Goal: Find specific page/section: Find specific page/section

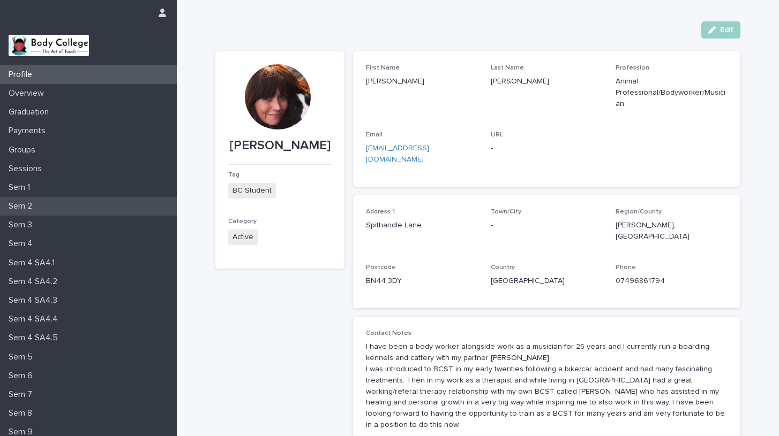
click at [20, 205] on p "Sem 2" at bounding box center [22, 206] width 36 height 10
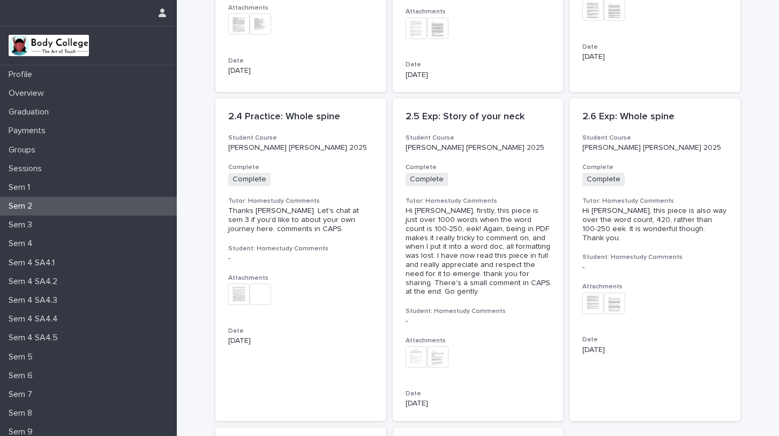
scroll to position [67, 0]
